Goal: Task Accomplishment & Management: Manage account settings

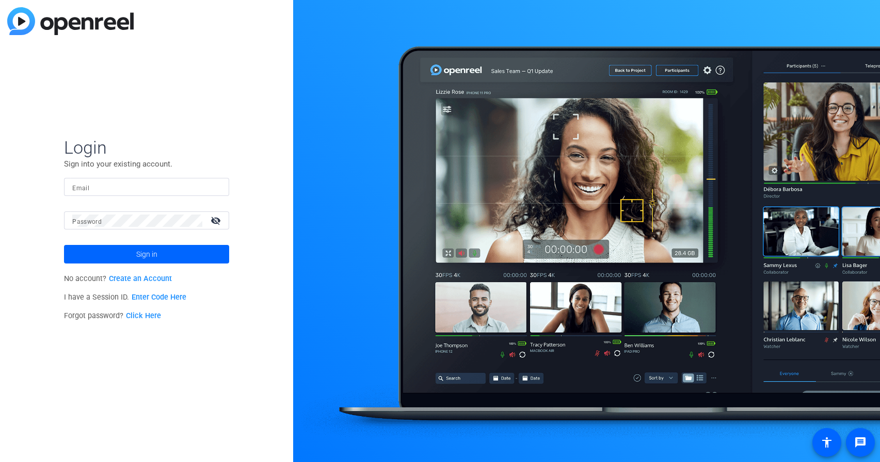
click at [173, 185] on input "Email" at bounding box center [146, 187] width 149 height 12
click at [64, 245] on button "Sign in" at bounding box center [146, 254] width 165 height 19
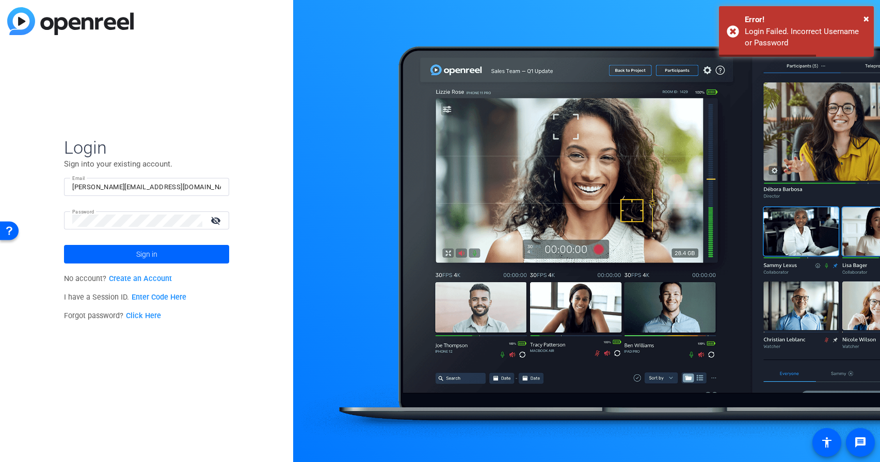
click at [222, 220] on mat-icon "visibility_off" at bounding box center [216, 220] width 25 height 15
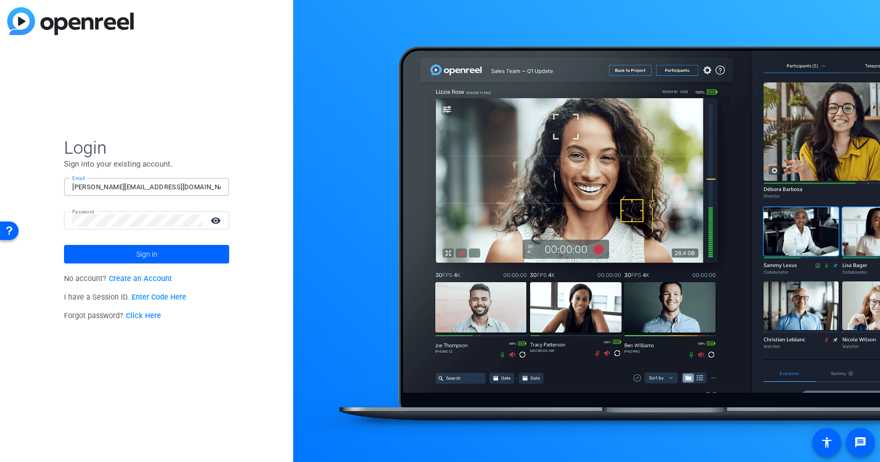
click at [198, 186] on input "[PERSON_NAME][EMAIL_ADDRESS][DOMAIN_NAME]" at bounding box center [146, 187] width 149 height 12
click at [249, 156] on div "Login Sign into your existing account. Email [PERSON_NAME][EMAIL_ADDRESS][DOMAI…" at bounding box center [146, 231] width 293 height 462
click at [196, 189] on input "[PERSON_NAME][EMAIL_ADDRESS][DOMAIN_NAME]" at bounding box center [146, 187] width 149 height 12
click at [246, 148] on div "Login Sign into your existing account. Email [PERSON_NAME][EMAIL_ADDRESS][DOMAI…" at bounding box center [146, 231] width 293 height 462
click at [64, 245] on button "Sign in" at bounding box center [146, 254] width 165 height 19
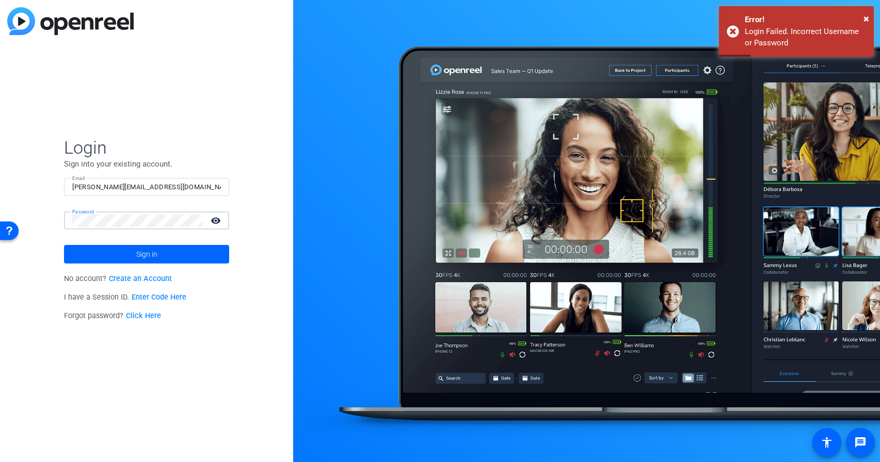
click at [145, 45] on div "Login Sign into your existing account. Email [PERSON_NAME][EMAIL_ADDRESS][DOMAI…" at bounding box center [146, 231] width 293 height 462
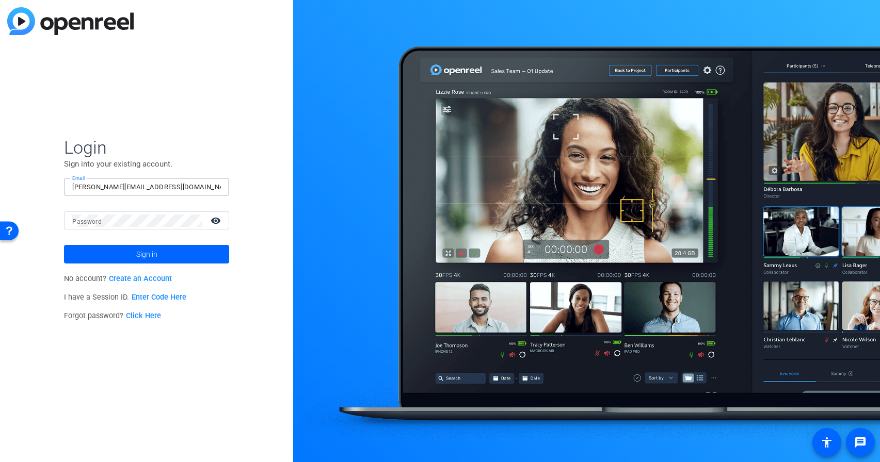
click at [179, 182] on input "[PERSON_NAME][EMAIL_ADDRESS][DOMAIN_NAME]" at bounding box center [146, 187] width 149 height 12
click at [176, 184] on input "[PERSON_NAME][EMAIL_ADDRESS][DOMAIN_NAME]" at bounding box center [146, 187] width 149 height 12
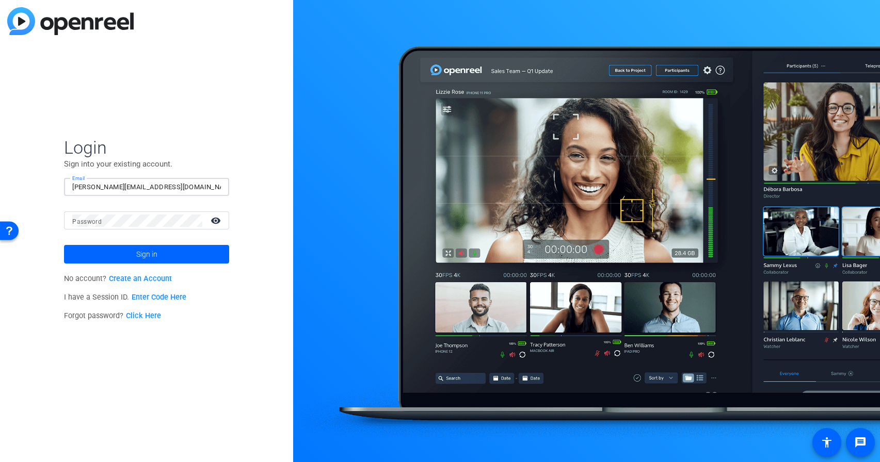
click at [163, 186] on input "[PERSON_NAME][EMAIL_ADDRESS][DOMAIN_NAME]" at bounding box center [146, 187] width 149 height 12
type input "a"
type input "[EMAIL_ADDRESS][DOMAIN_NAME]"
click at [117, 246] on span at bounding box center [146, 254] width 165 height 25
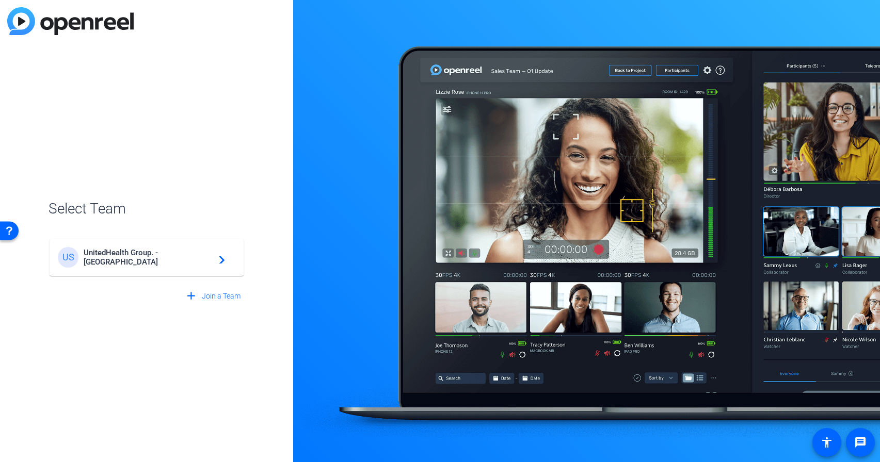
click at [168, 260] on span "UnitedHealth Group. - [GEOGRAPHIC_DATA]" at bounding box center [148, 257] width 129 height 19
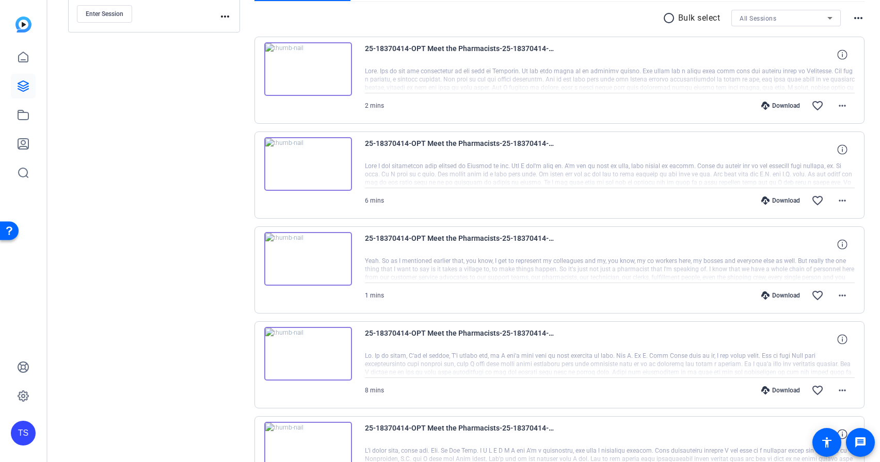
scroll to position [191, 0]
